Goal: Information Seeking & Learning: Learn about a topic

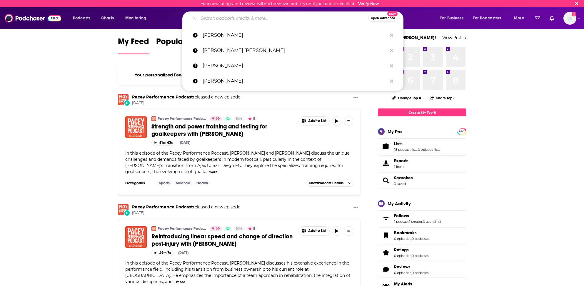
click at [241, 21] on input "Search podcasts, credits, & more..." at bounding box center [283, 18] width 170 height 9
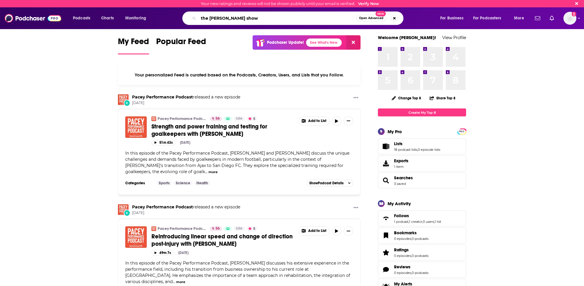
type input "the [PERSON_NAME] show"
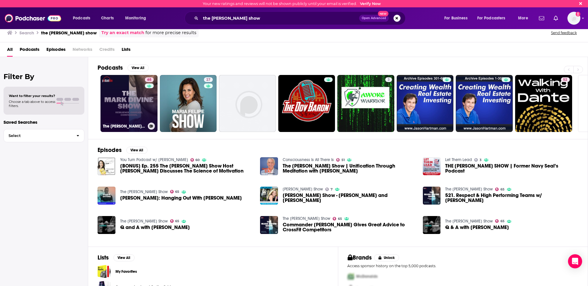
click at [122, 106] on link "65 The [PERSON_NAME] Show" at bounding box center [129, 103] width 57 height 57
